Goal: Transaction & Acquisition: Purchase product/service

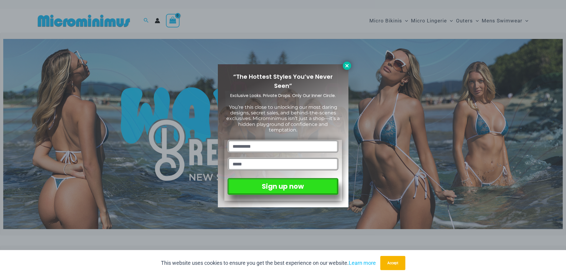
click at [349, 65] on icon at bounding box center [346, 65] width 5 height 5
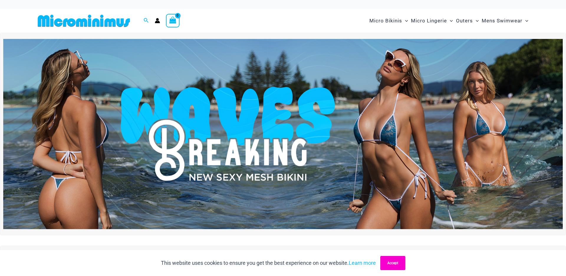
click at [391, 262] on button "Accept" at bounding box center [392, 263] width 25 height 14
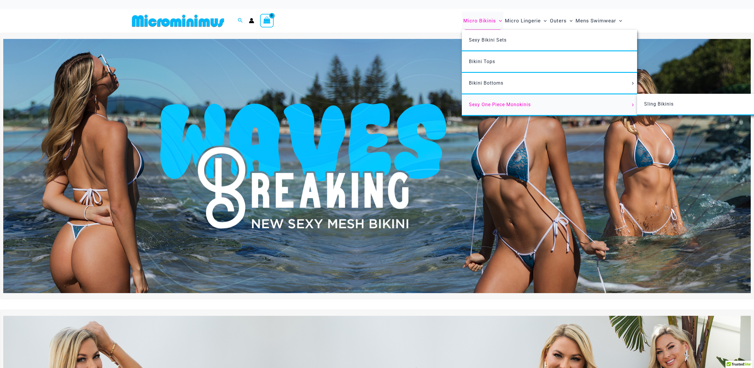
click at [533, 106] on link "Sexy One Piece Monokinis" at bounding box center [549, 105] width 175 height 22
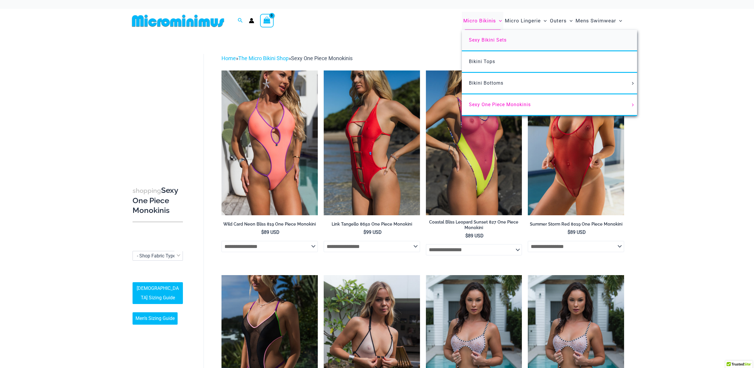
click at [485, 39] on span "Sexy Bikini Sets" at bounding box center [488, 40] width 38 height 6
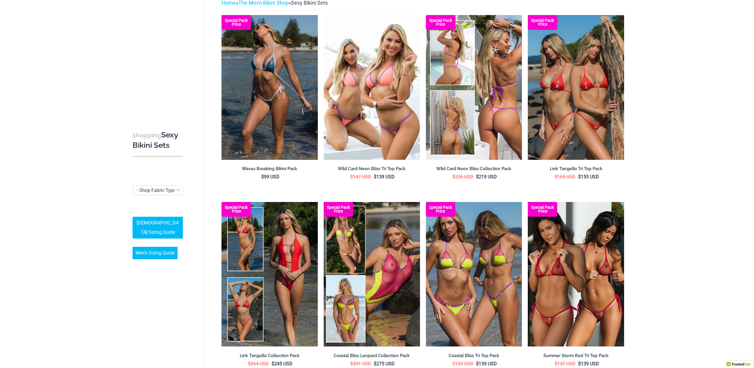
scroll to position [63, 0]
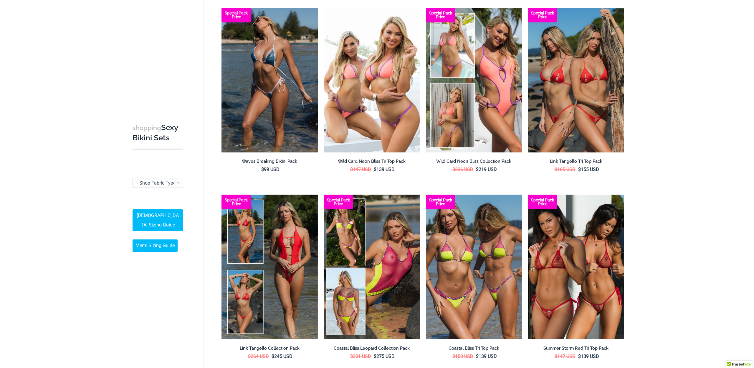
drag, startPoint x: 177, startPoint y: 185, endPoint x: 181, endPoint y: 184, distance: 3.4
click at [177, 184] on div "**********" at bounding box center [158, 181] width 56 height 32
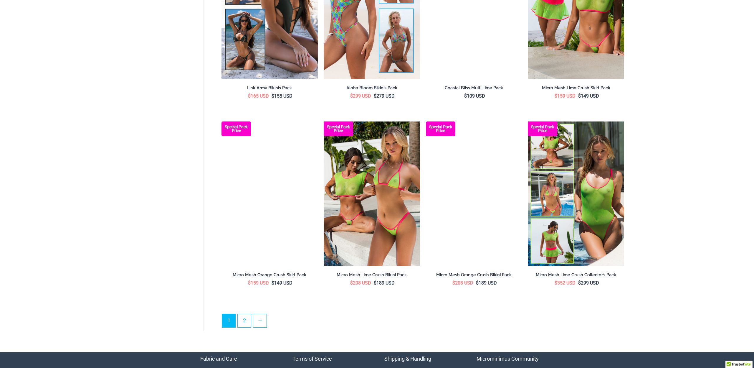
scroll to position [1265, 0]
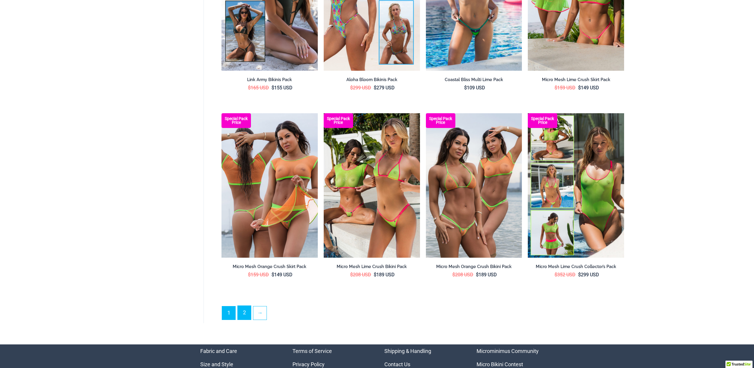
click at [244, 311] on link "2" at bounding box center [244, 313] width 13 height 14
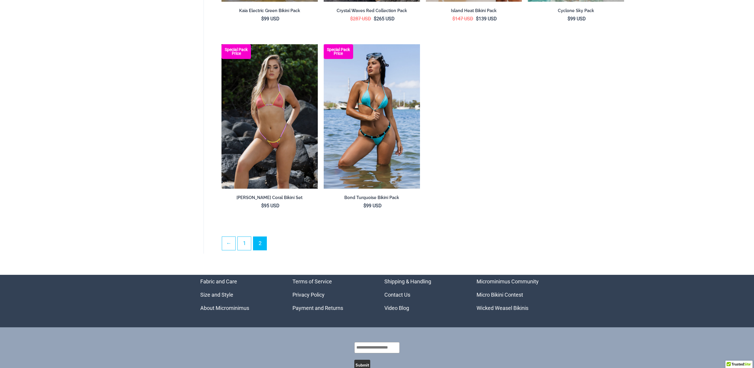
scroll to position [1189, 0]
